Goal: Transaction & Acquisition: Purchase product/service

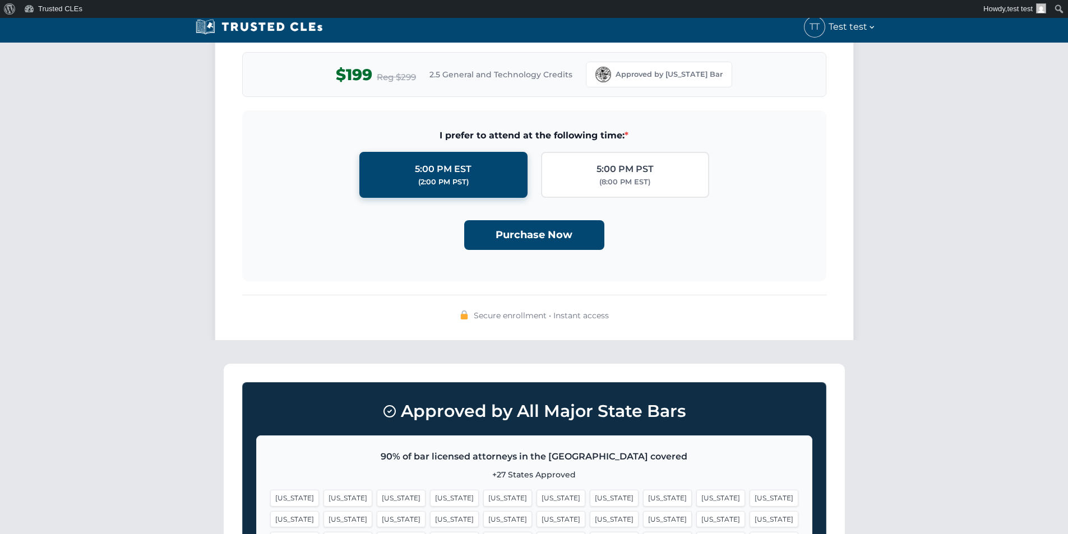
scroll to position [897, 0]
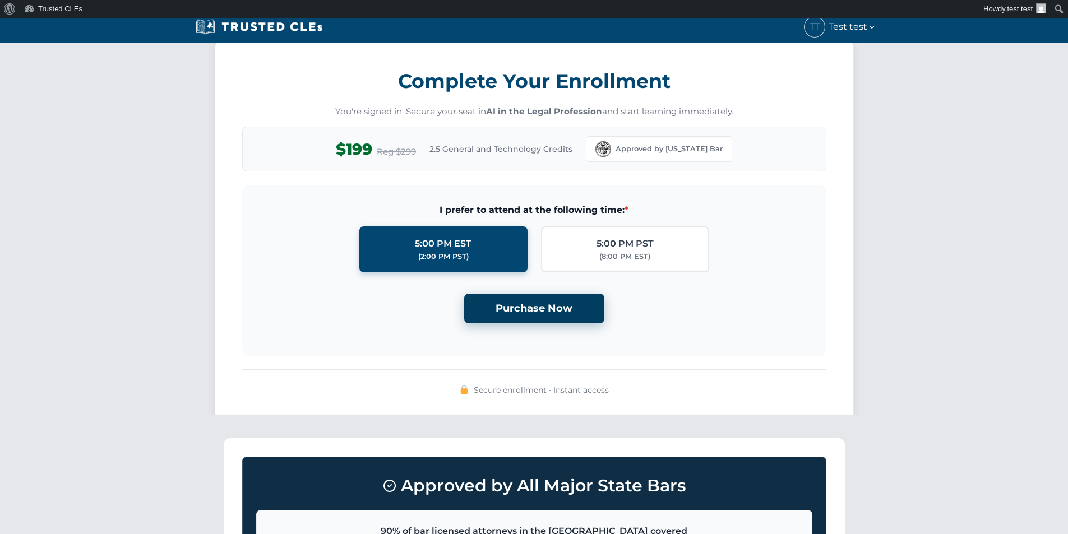
click at [512, 306] on button "Purchase Now" at bounding box center [534, 309] width 140 height 30
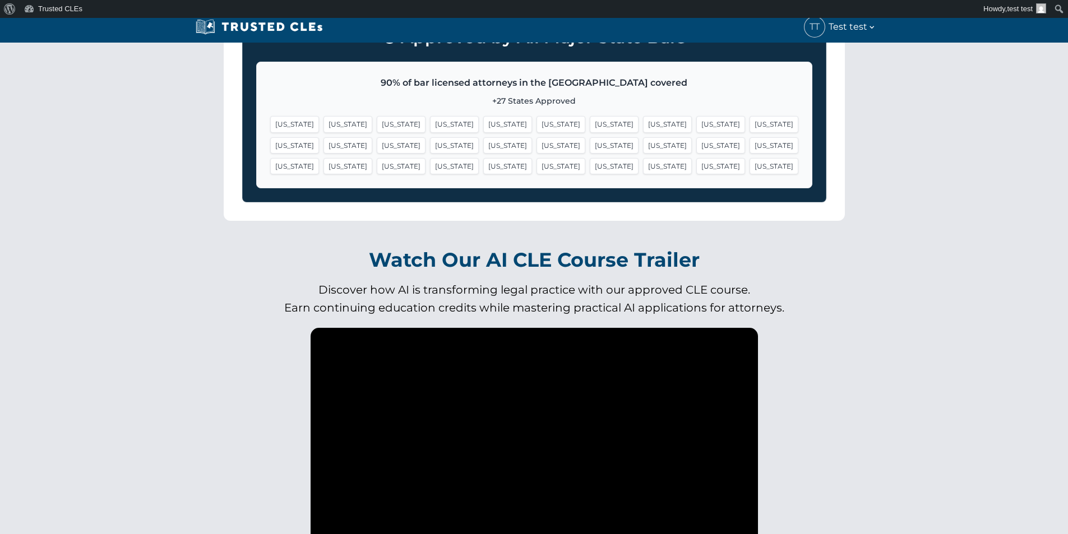
scroll to position [1047, 0]
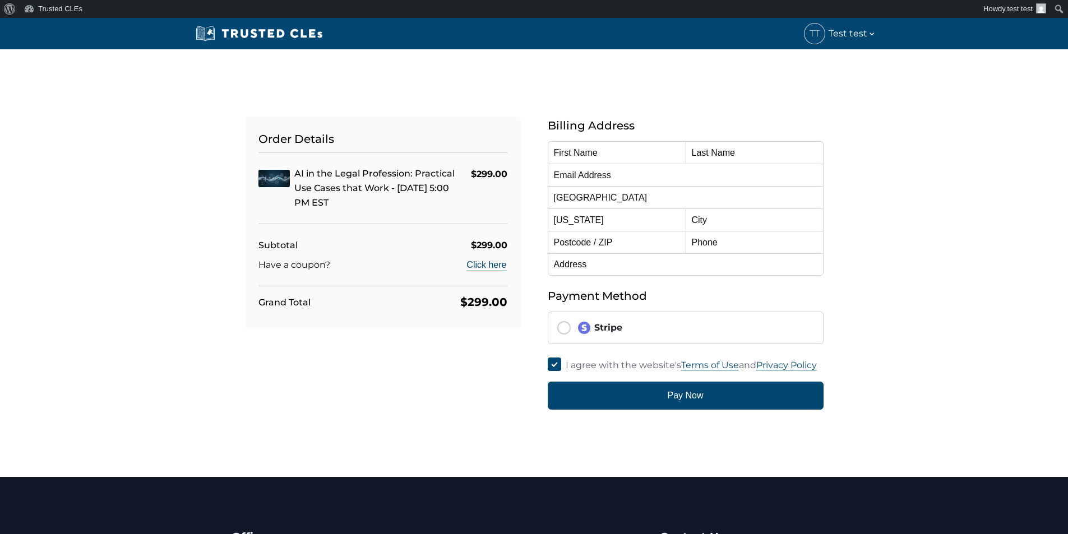
type input "test"
type input "[EMAIL_ADDRESS][DOMAIN_NAME]"
select select "[US_STATE]"
radio input "true"
